Goal: Information Seeking & Learning: Check status

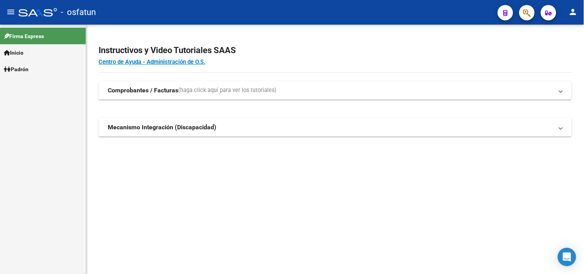
click at [41, 57] on link "Inicio" at bounding box center [43, 52] width 86 height 17
click at [63, 100] on link "Padrón" at bounding box center [43, 102] width 86 height 17
click at [45, 87] on link "Análisis Afiliado" at bounding box center [43, 85] width 86 height 17
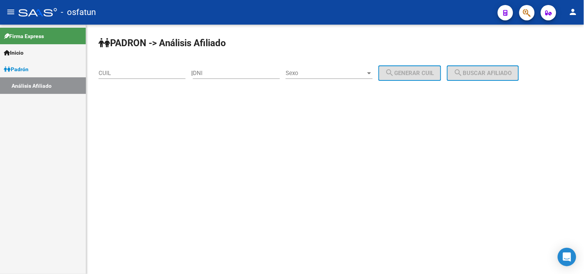
drag, startPoint x: 205, startPoint y: 73, endPoint x: 231, endPoint y: 73, distance: 26.5
click at [211, 73] on input "DNI" at bounding box center [236, 73] width 87 height 7
paste input "18256913"
type input "18256913"
click at [303, 77] on div "Sexo Sexo" at bounding box center [328, 70] width 87 height 17
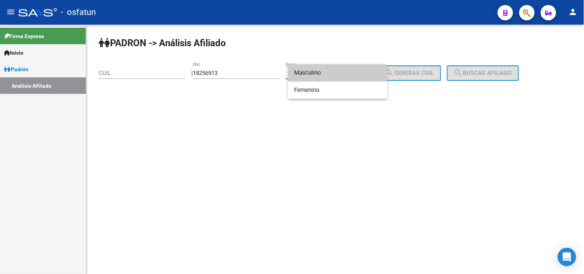
click at [303, 74] on span "Masculino" at bounding box center [337, 72] width 87 height 17
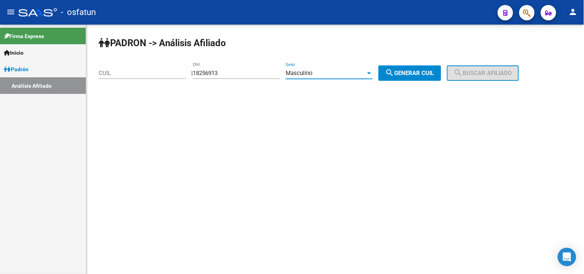
click at [416, 72] on span "search Generar CUIL" at bounding box center [409, 73] width 49 height 7
type input "20-18256913-6"
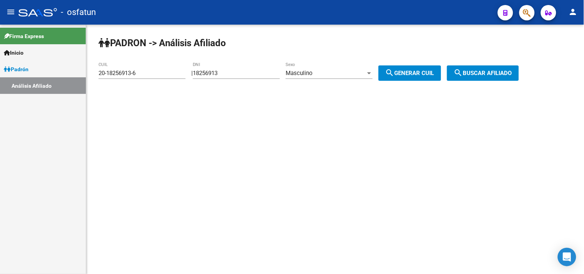
click at [479, 78] on button "search Buscar afiliado" at bounding box center [483, 72] width 72 height 15
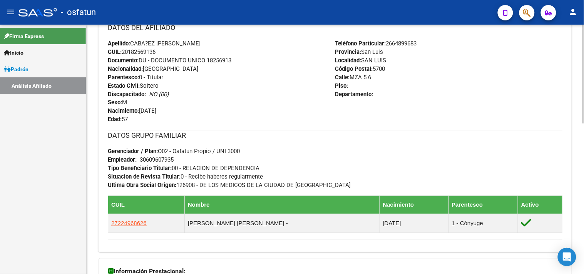
scroll to position [380, 0]
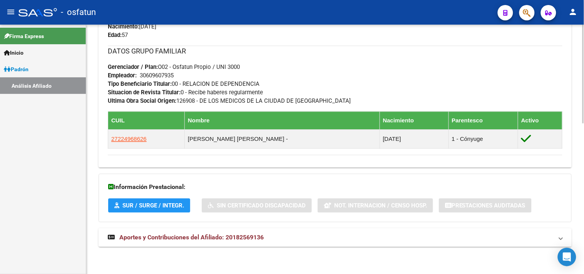
click at [205, 234] on span "Aportes y Contribuciones del Afiliado: 20182569136" at bounding box center [191, 237] width 144 height 7
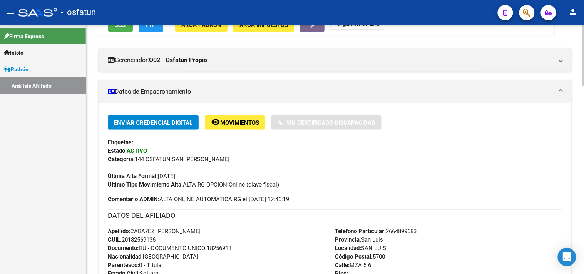
scroll to position [0, 0]
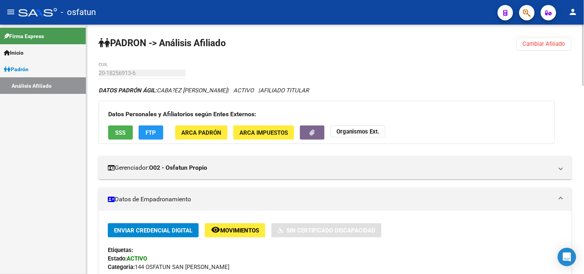
click at [526, 45] on span "Cambiar Afiliado" at bounding box center [543, 43] width 43 height 7
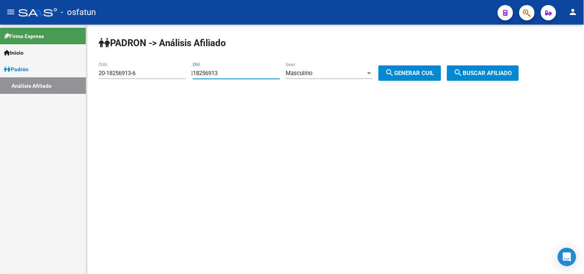
drag, startPoint x: 243, startPoint y: 73, endPoint x: 88, endPoint y: 88, distance: 155.4
click at [88, 88] on div "PADRON -> Análisis Afiliado 20-18256913-6 CUIL | 18256913 DNI Masculino Sexo se…" at bounding box center [334, 65] width 497 height 81
paste input "25565534"
type input "25565534"
click at [419, 77] on button "search Generar CUIL" at bounding box center [409, 72] width 63 height 15
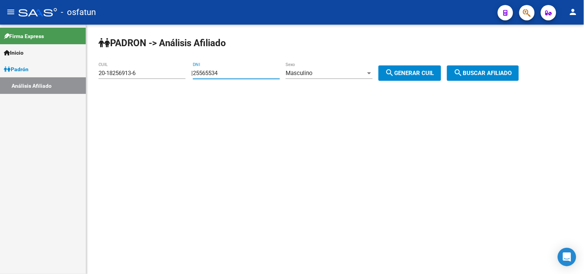
type input "20-25565534-6"
click at [472, 75] on span "search Buscar afiliado" at bounding box center [483, 73] width 58 height 7
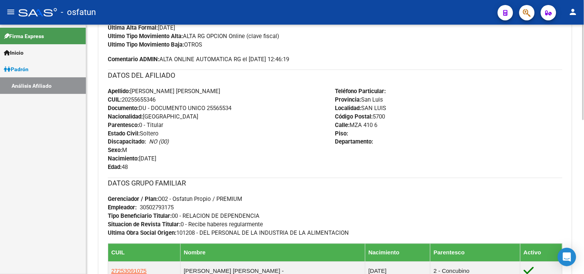
scroll to position [408, 0]
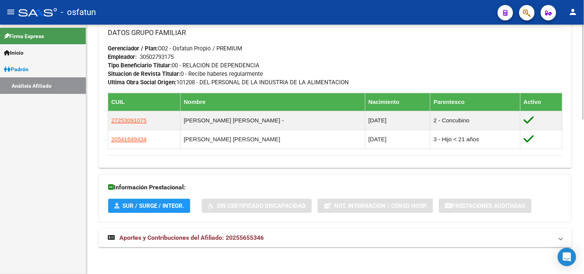
click at [195, 239] on span "Aportes y Contribuciones del Afiliado: 20255655346" at bounding box center [191, 237] width 144 height 7
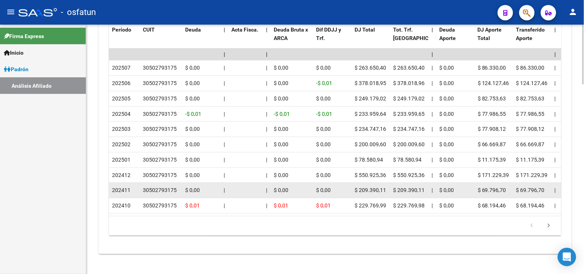
scroll to position [793, 0]
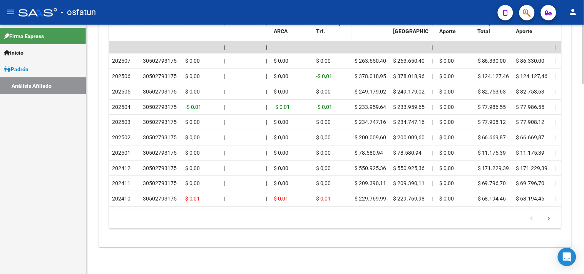
click at [316, 28] on datatable-header-cell "Dif DDJJ y Trf." at bounding box center [332, 32] width 38 height 34
